Goal: Navigation & Orientation: Find specific page/section

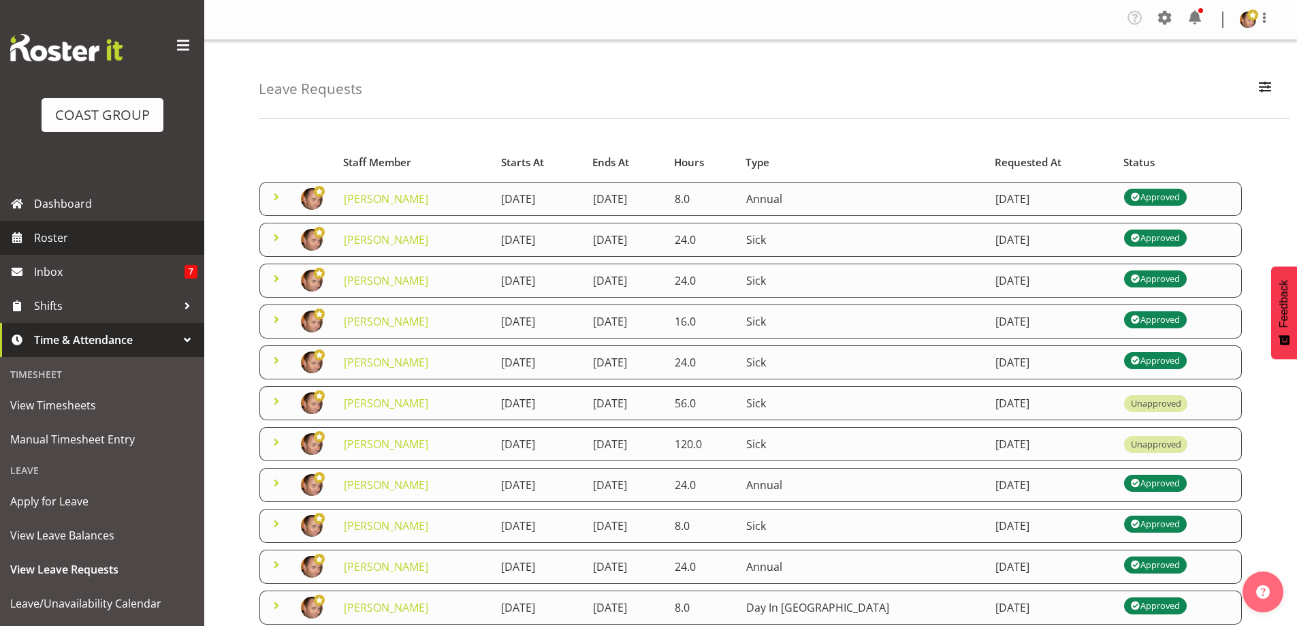
click at [84, 236] on span "Roster" at bounding box center [115, 237] width 163 height 20
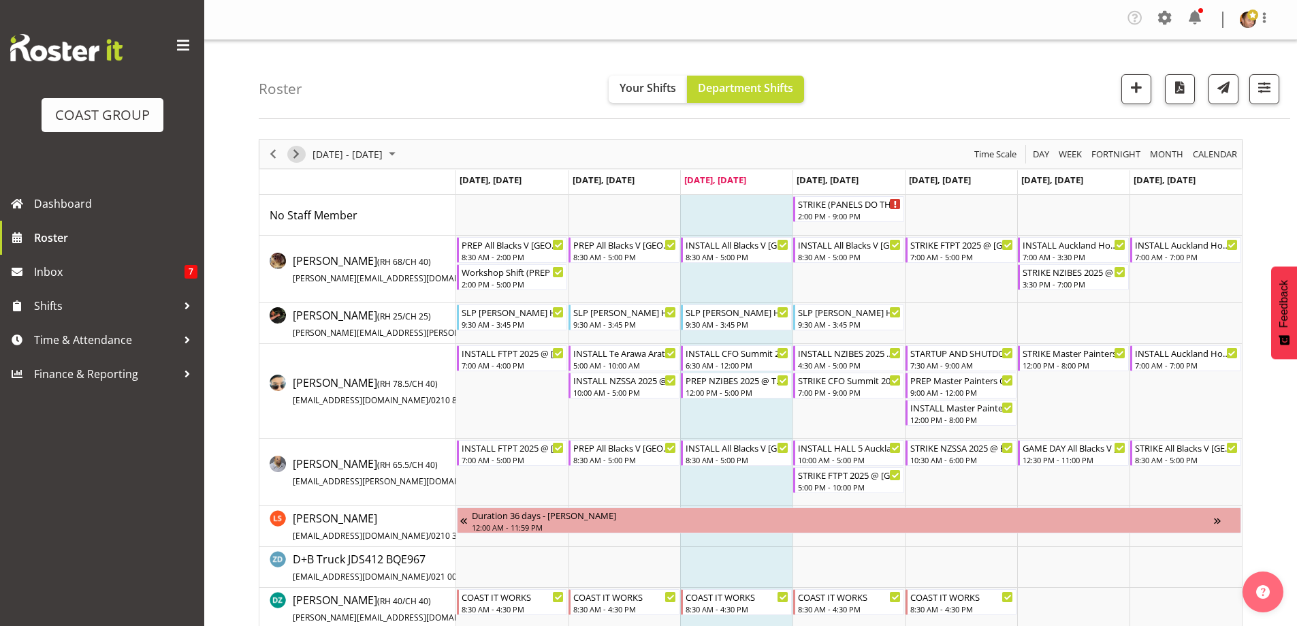
click at [296, 155] on span "Next" at bounding box center [296, 154] width 16 height 17
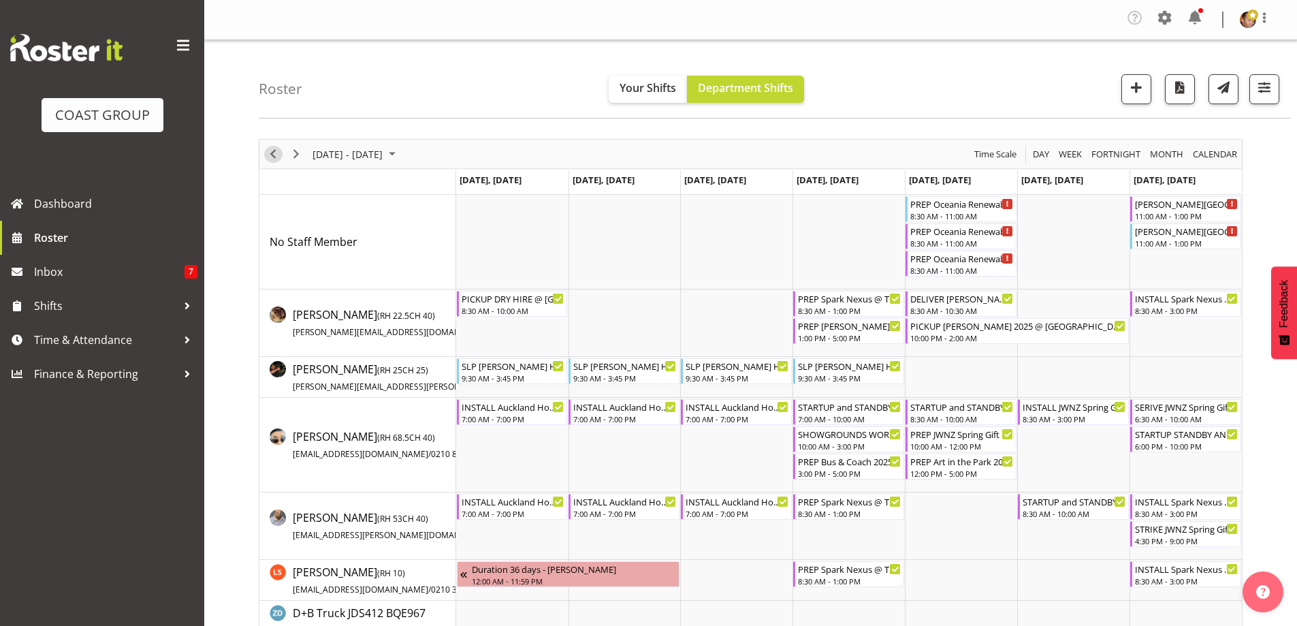
click at [274, 148] on span "Previous" at bounding box center [273, 154] width 16 height 17
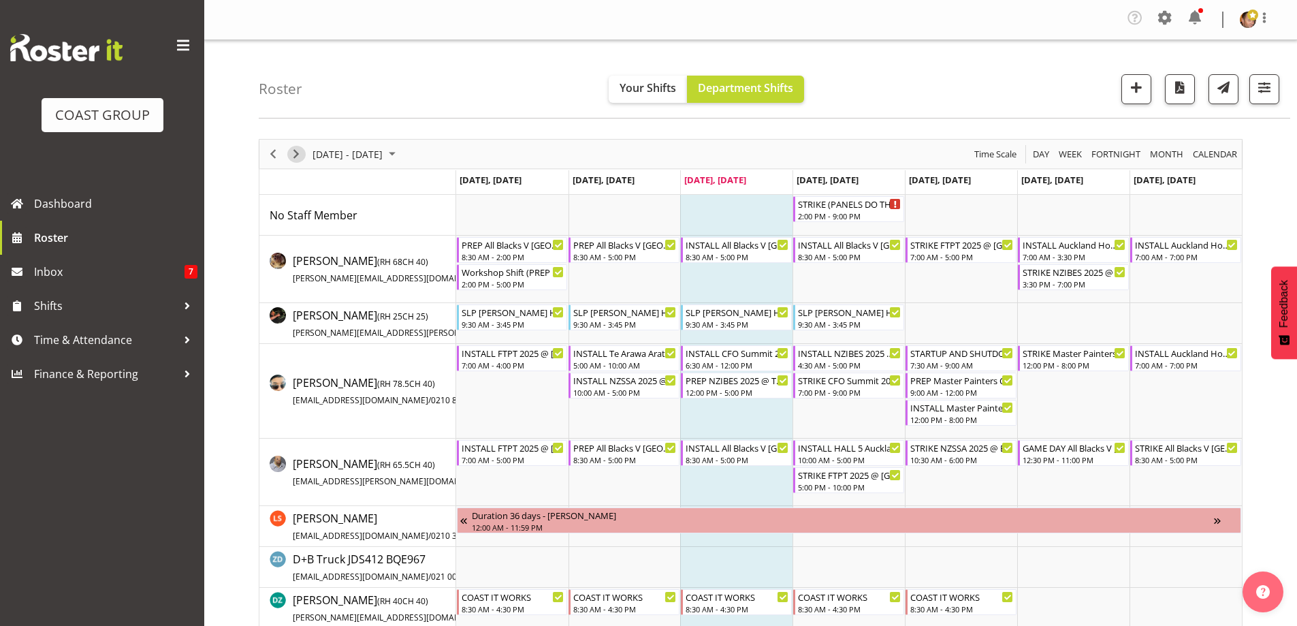
click at [299, 157] on span "Next" at bounding box center [296, 154] width 16 height 17
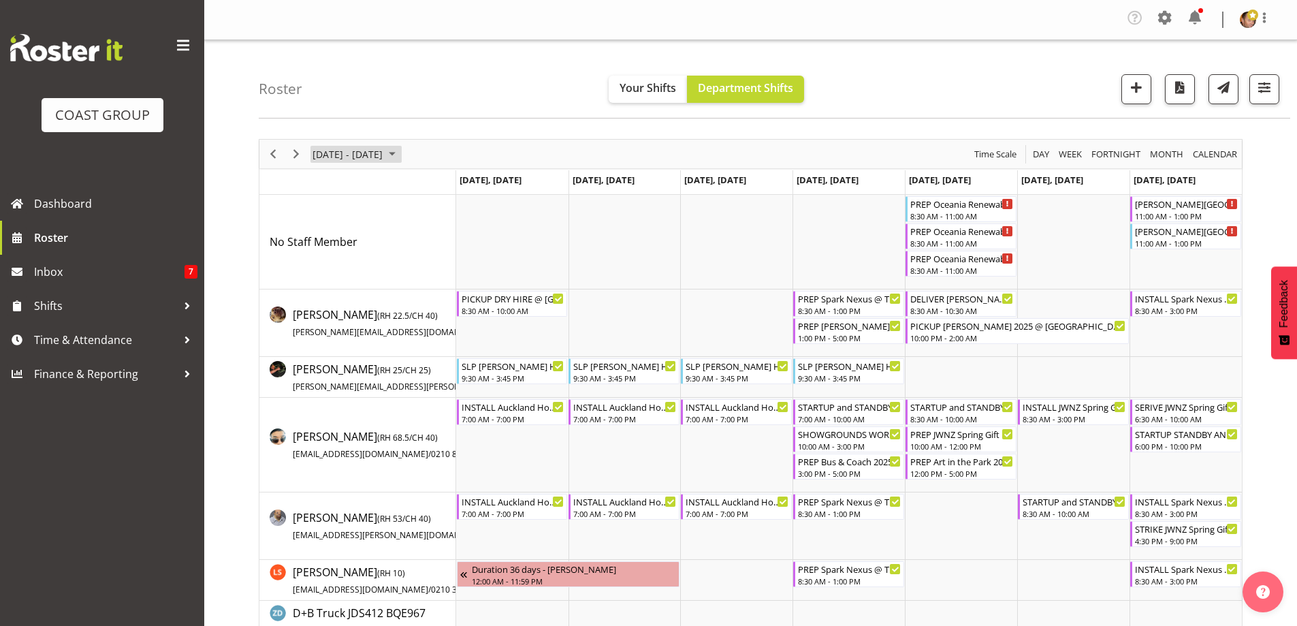
click at [400, 155] on span "September 08 - 14, 2025" at bounding box center [392, 154] width 16 height 17
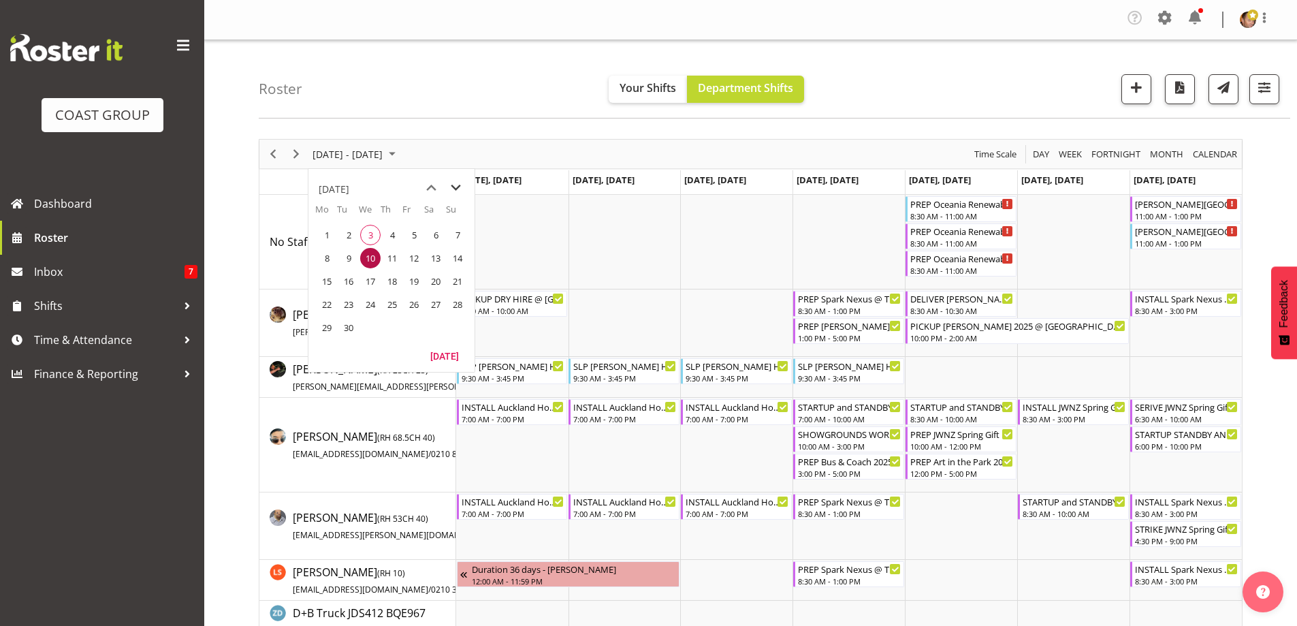
click at [451, 187] on span "next month" at bounding box center [456, 188] width 24 height 25
click at [452, 187] on span "next month" at bounding box center [456, 188] width 24 height 25
click at [448, 188] on span "next month" at bounding box center [456, 188] width 24 height 25
click at [326, 302] on span "22" at bounding box center [327, 304] width 20 height 20
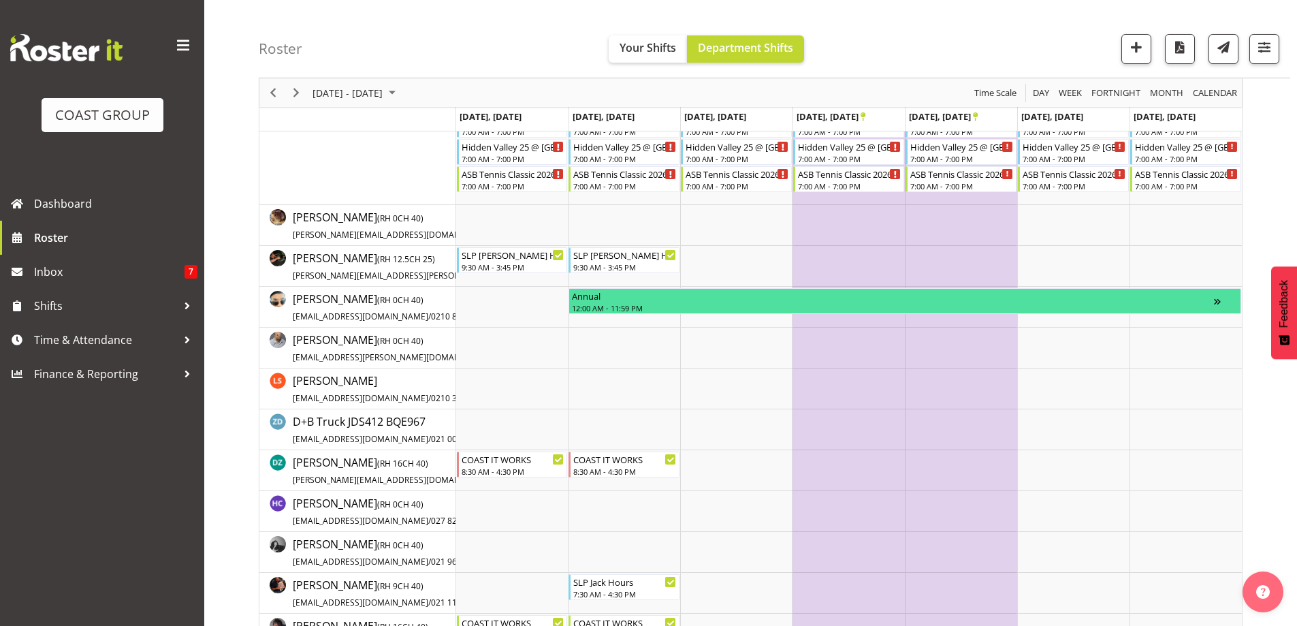
scroll to position [136, 0]
